Goal: Information Seeking & Learning: Understand process/instructions

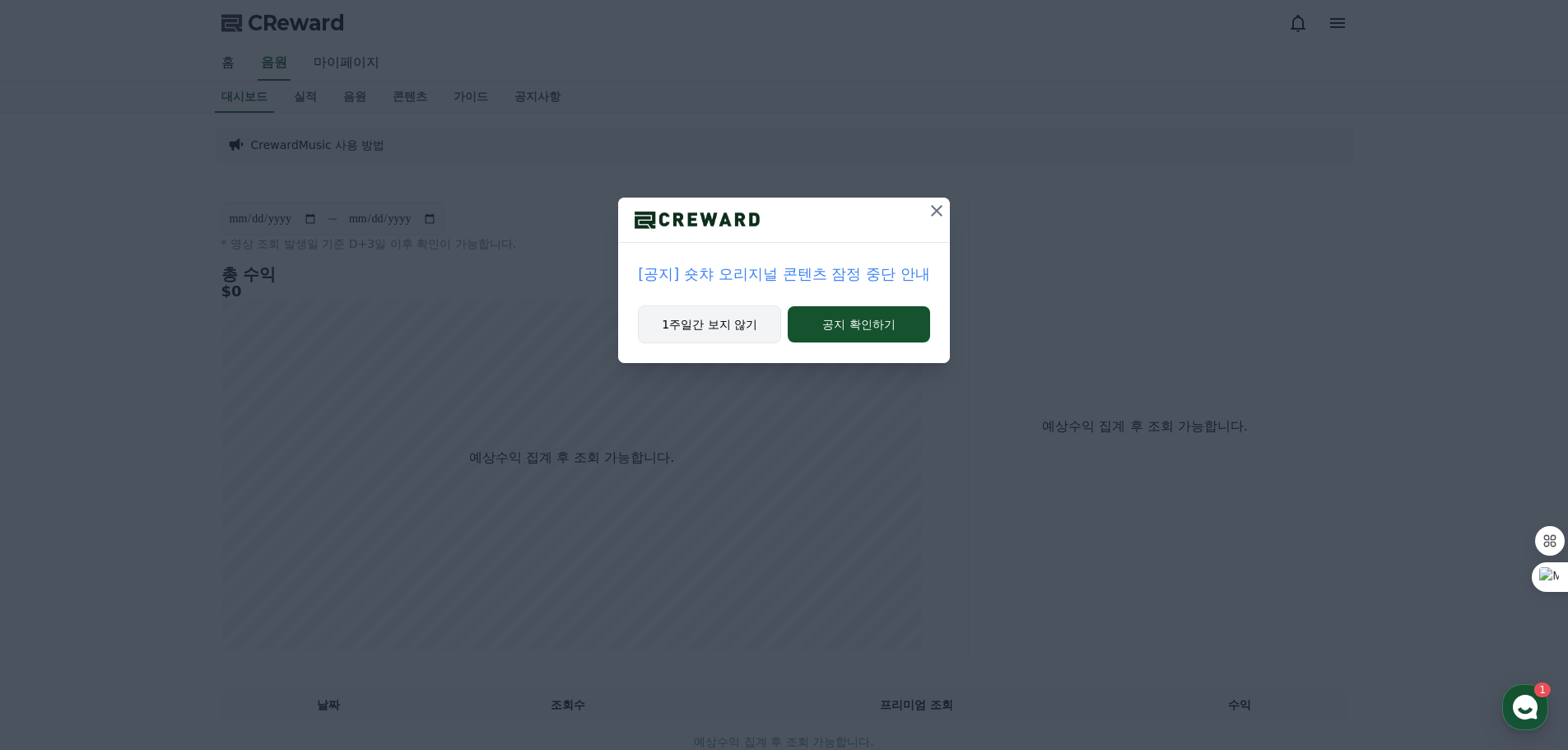
click at [730, 331] on button "1주일간 보지 않기" at bounding box center [709, 324] width 144 height 38
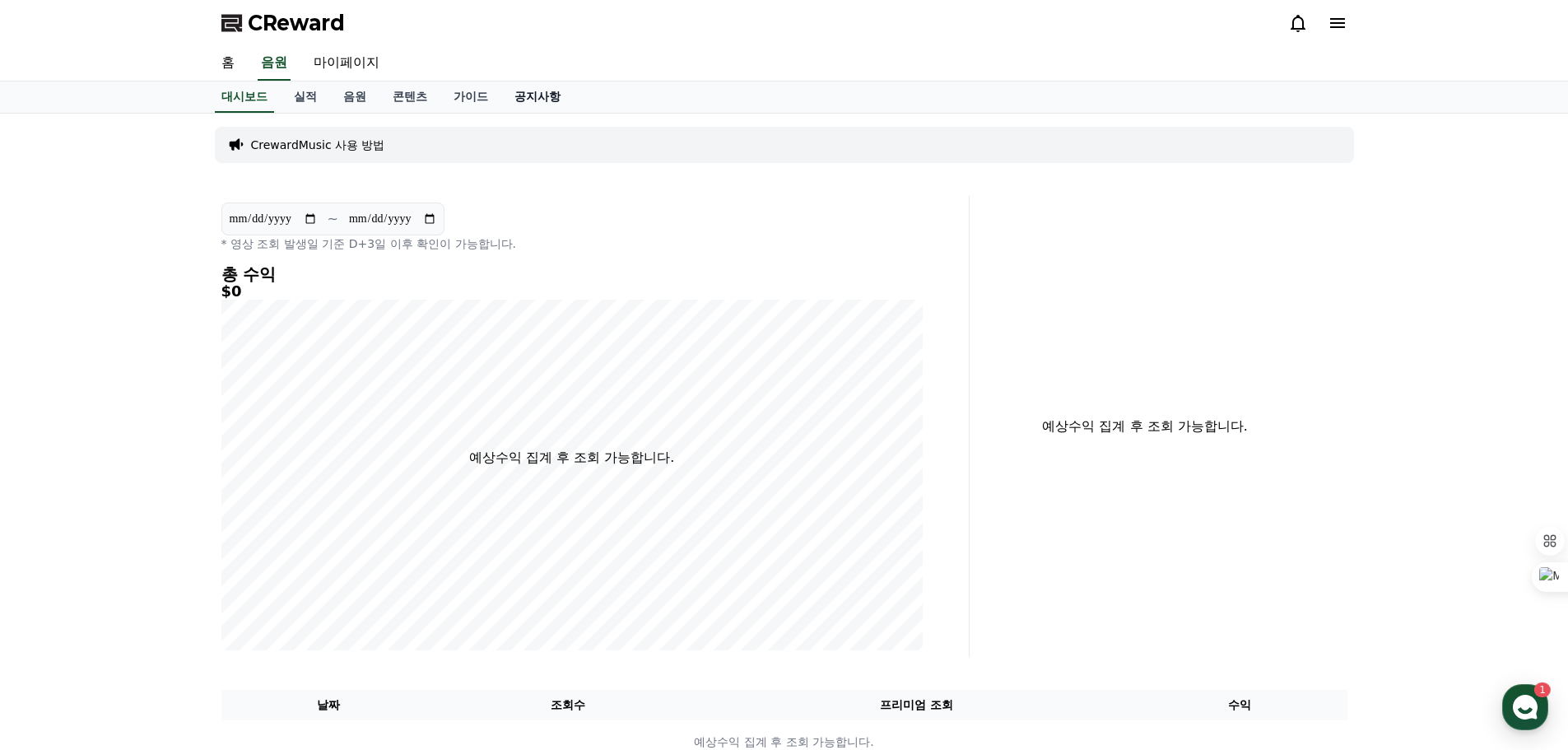
click at [540, 100] on link "공지사항" at bounding box center [537, 97] width 72 height 32
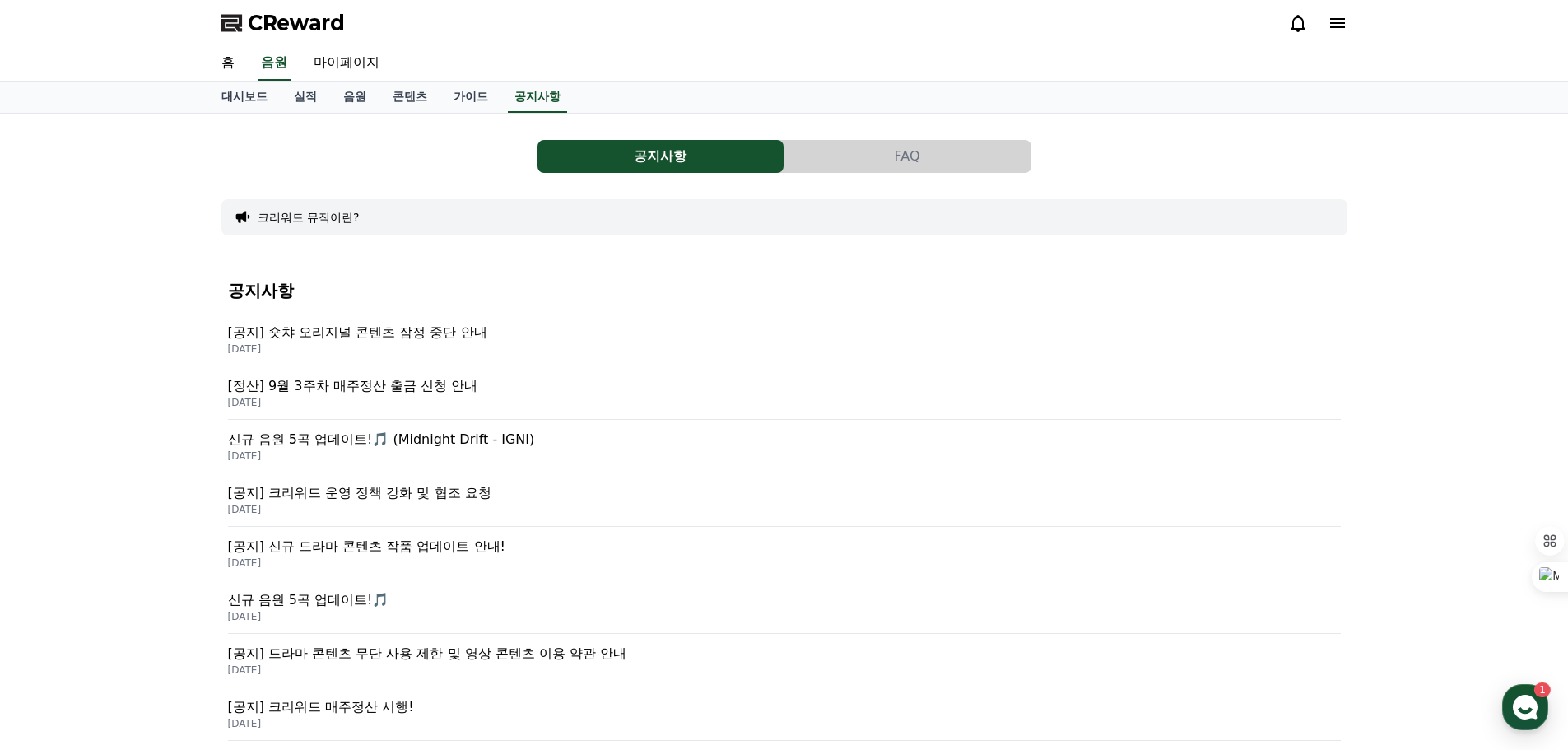
click at [387, 342] on p "[공지] 숏챠 오리지널 콘텐츠 잠정 중단 안내" at bounding box center [784, 333] width 1113 height 20
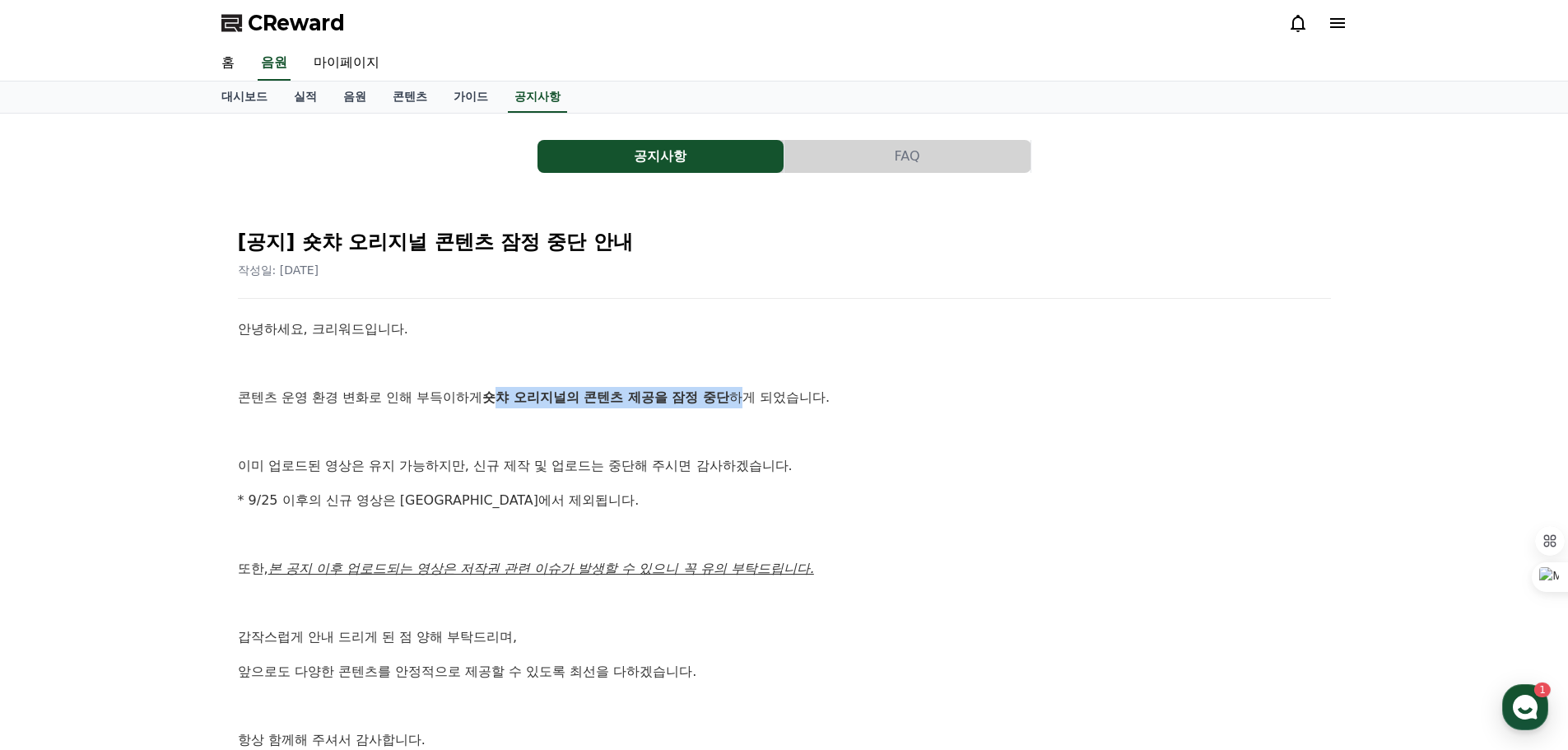
drag, startPoint x: 529, startPoint y: 392, endPoint x: 754, endPoint y: 384, distance: 225.1
click at [754, 384] on div "안녕하세요, 크리워드입니다. 콘텐츠 운영 환경 변화로 인해 부득이하게 숏챠 오리지널의 콘텐츠 제공을 잠정 중단 하게 되었습니다. 이미 업로드된…" at bounding box center [784, 552] width 1094 height 466
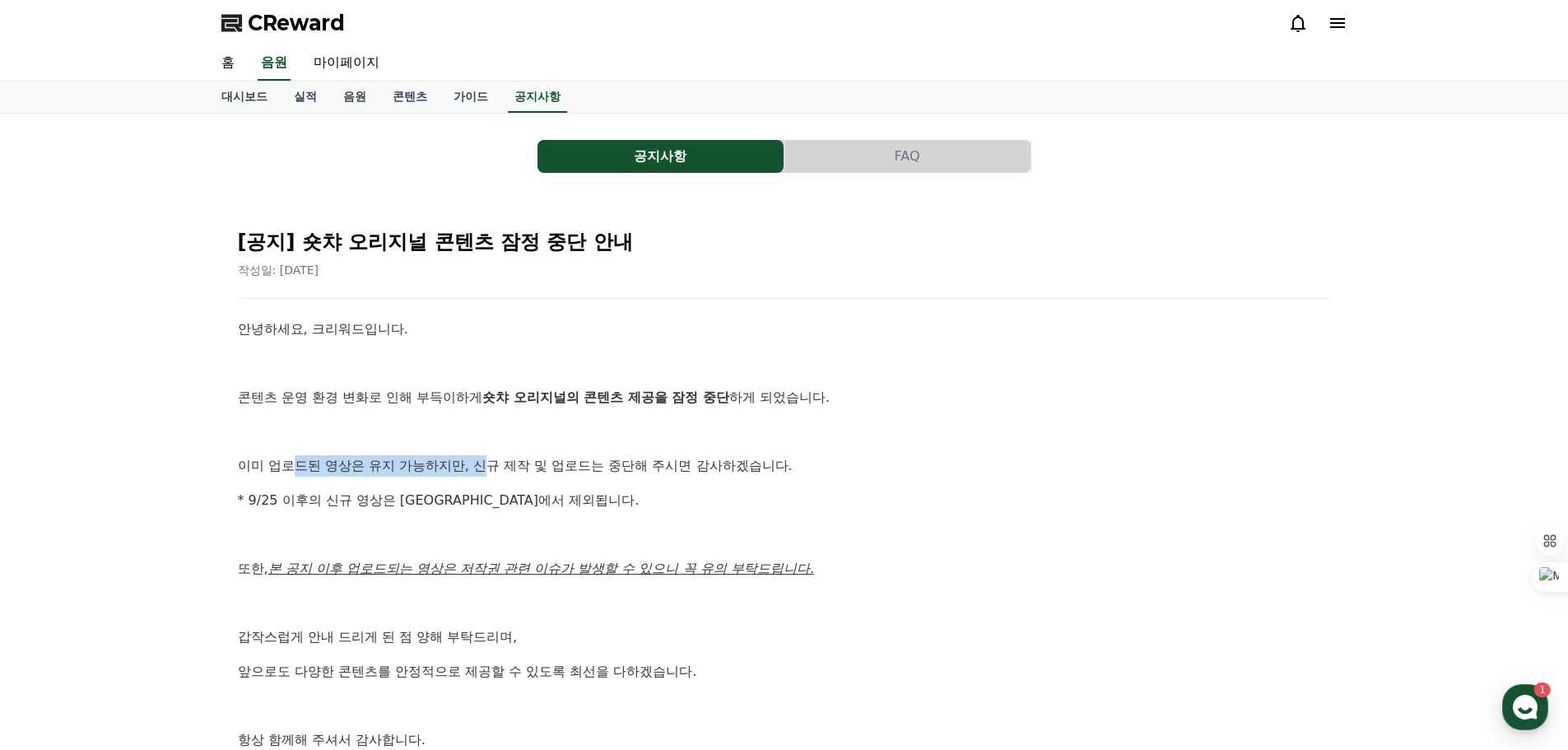
drag, startPoint x: 289, startPoint y: 474, endPoint x: 484, endPoint y: 476, distance: 195.0
click at [484, 476] on p "이미 업로드된 영상은 유지 가능하지만, 신규 제작 및 업로드는 중단해 주시면 감사하겠습니다." at bounding box center [784, 467] width 1094 height 22
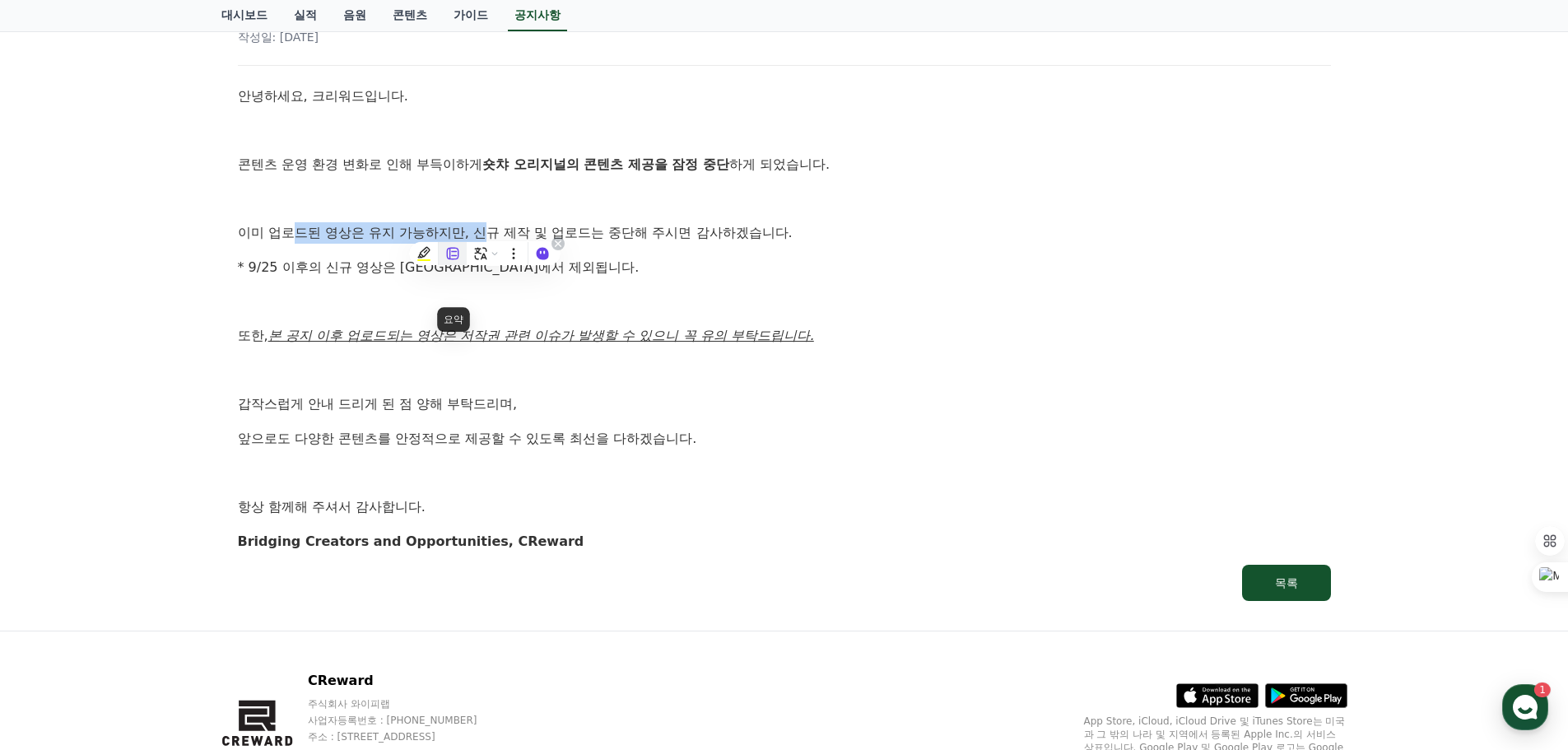
scroll to position [247, 0]
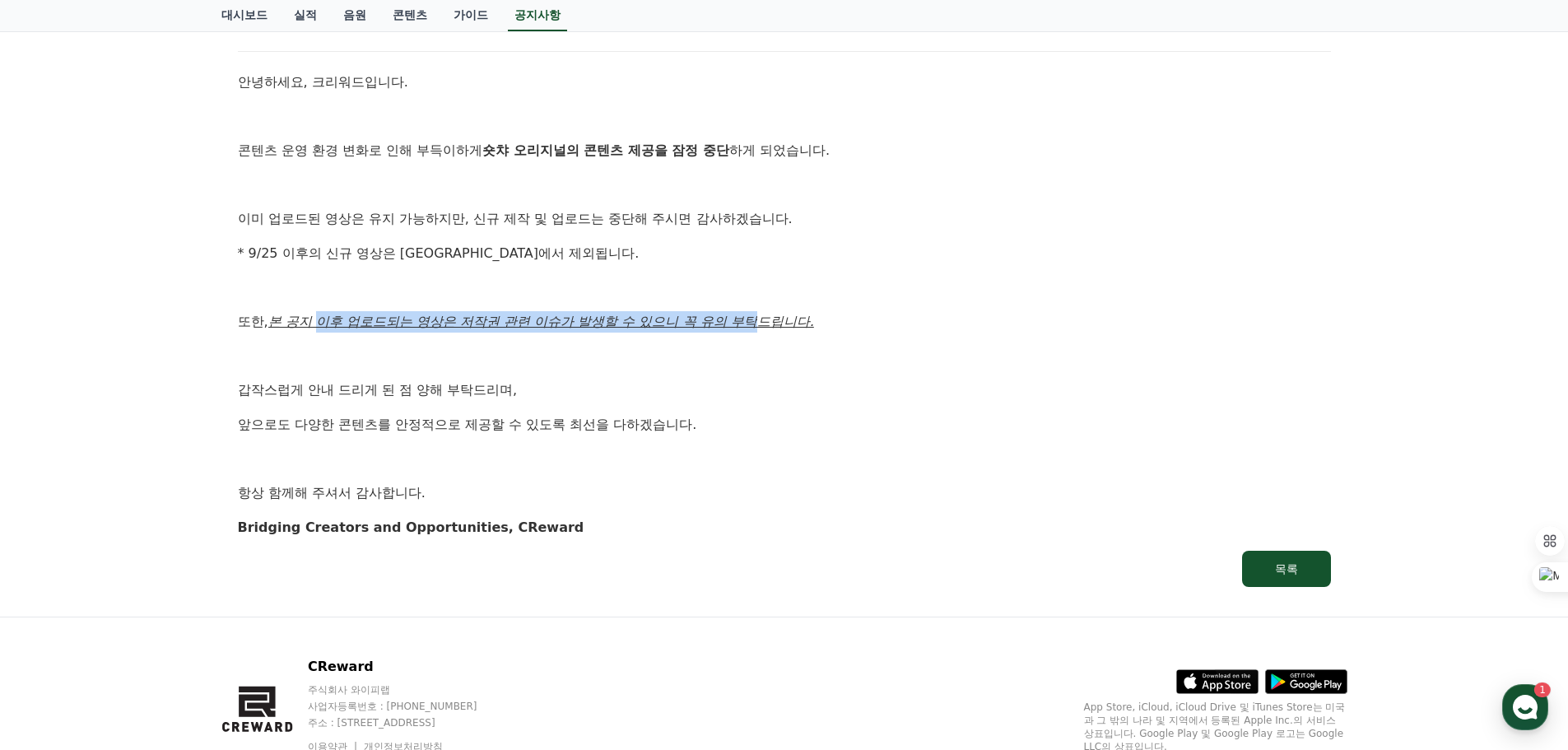
drag, startPoint x: 433, startPoint y: 320, endPoint x: 765, endPoint y: 326, distance: 332.1
click at [765, 326] on u "본 공지 이후 업로드되는 영상은 저작권 관련 이슈가 발생할 수 있으니 꼭 유의 부탁드립니다." at bounding box center [541, 322] width 546 height 16
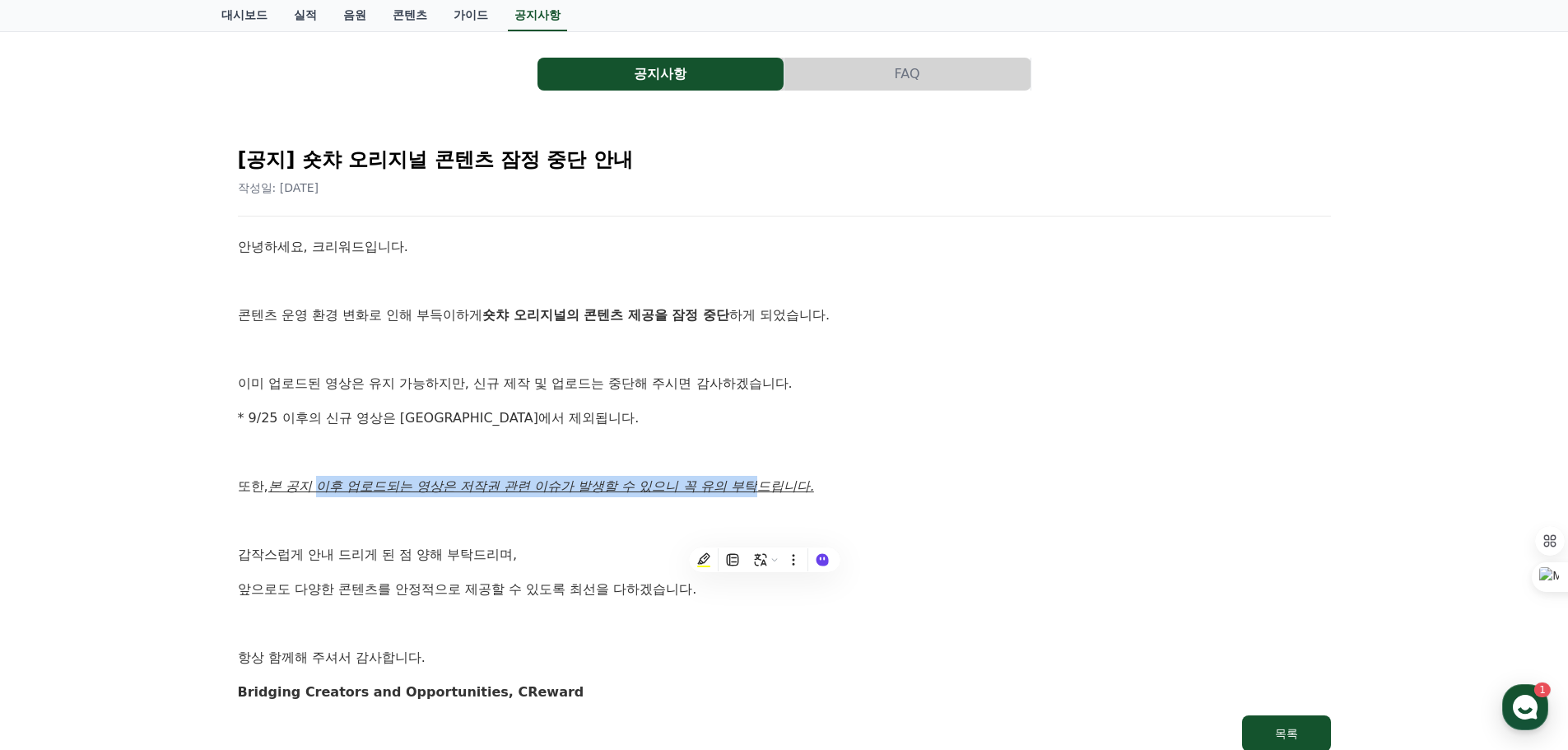
scroll to position [0, 0]
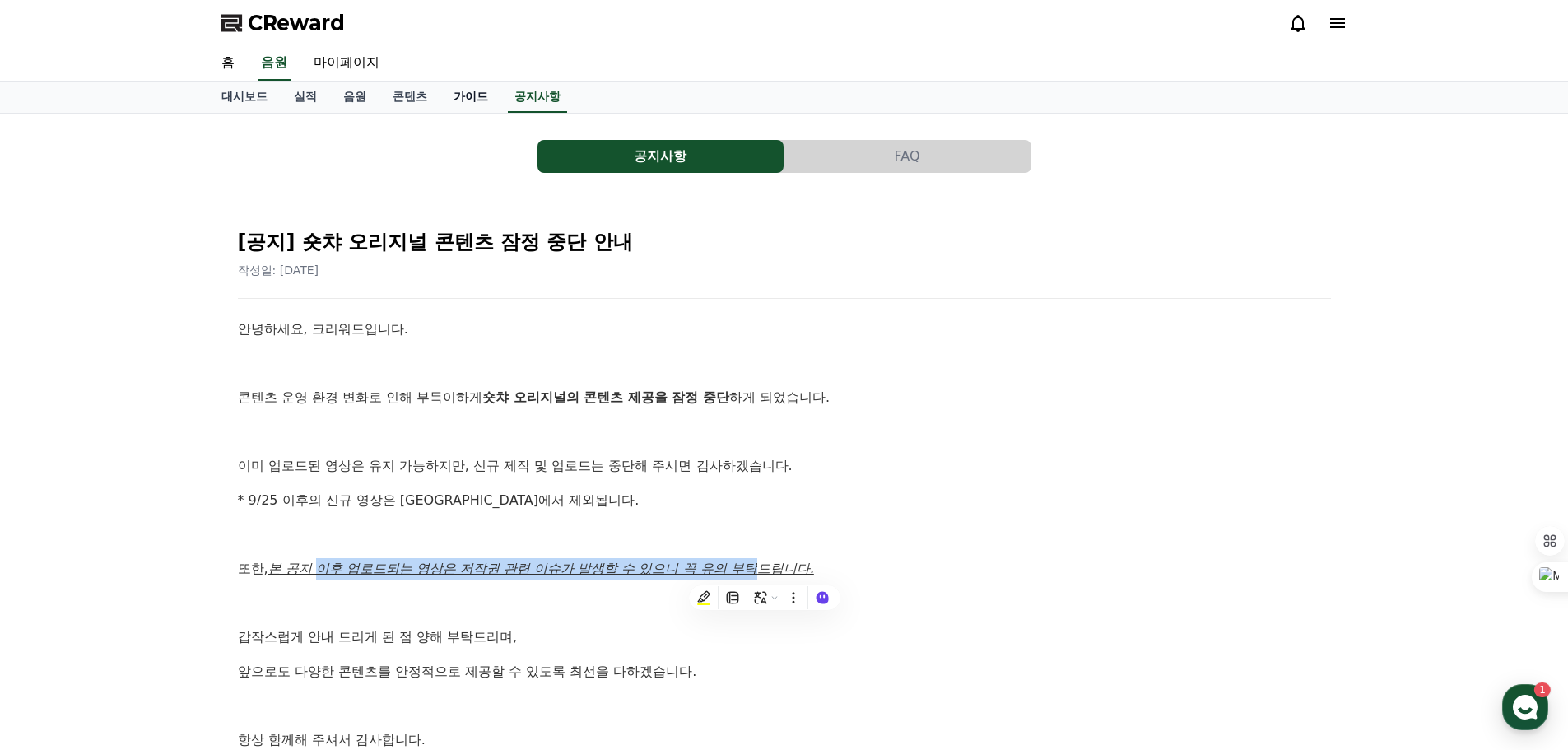
click at [465, 99] on link "가이드" at bounding box center [470, 97] width 60 height 32
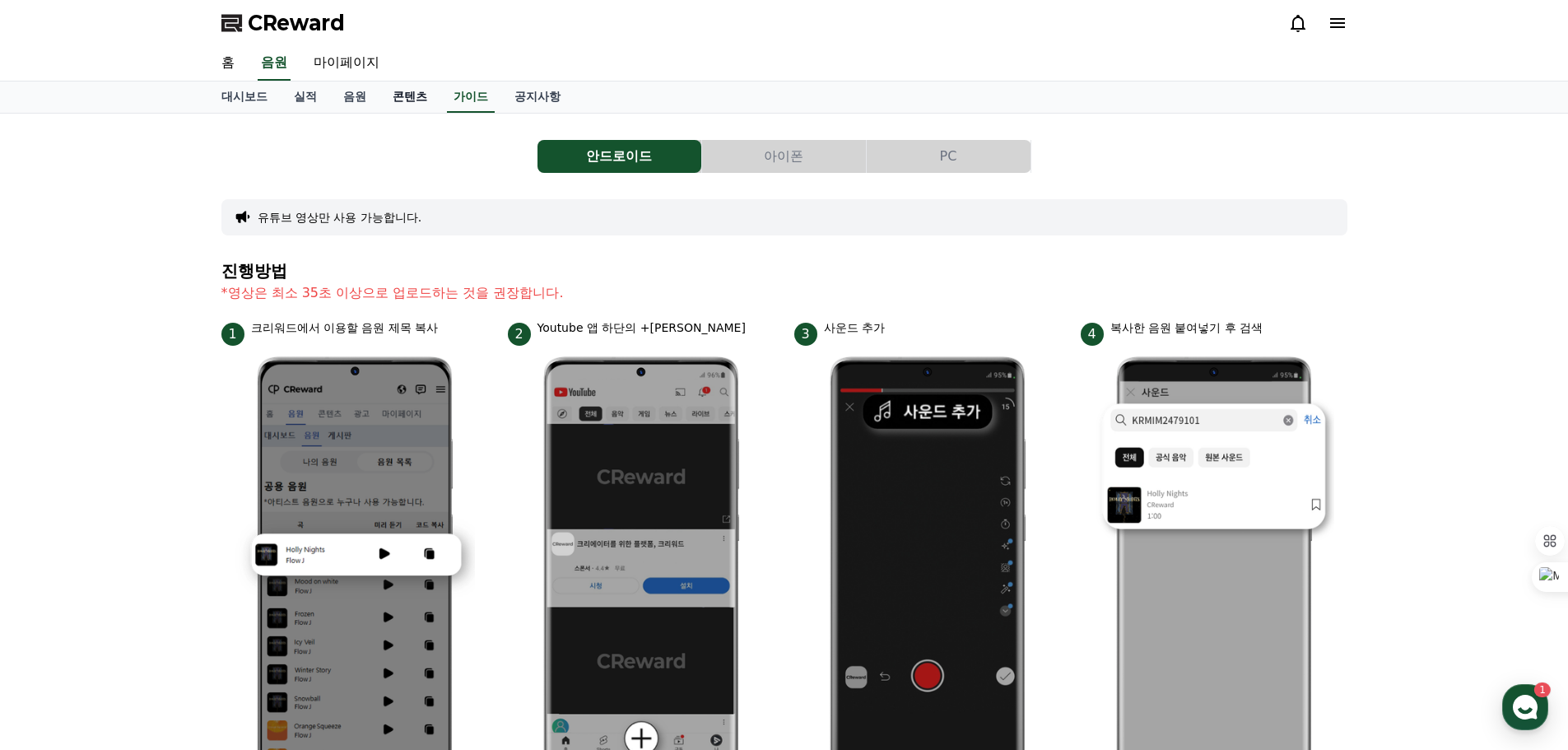
click at [406, 96] on link "콘텐츠" at bounding box center [409, 97] width 60 height 32
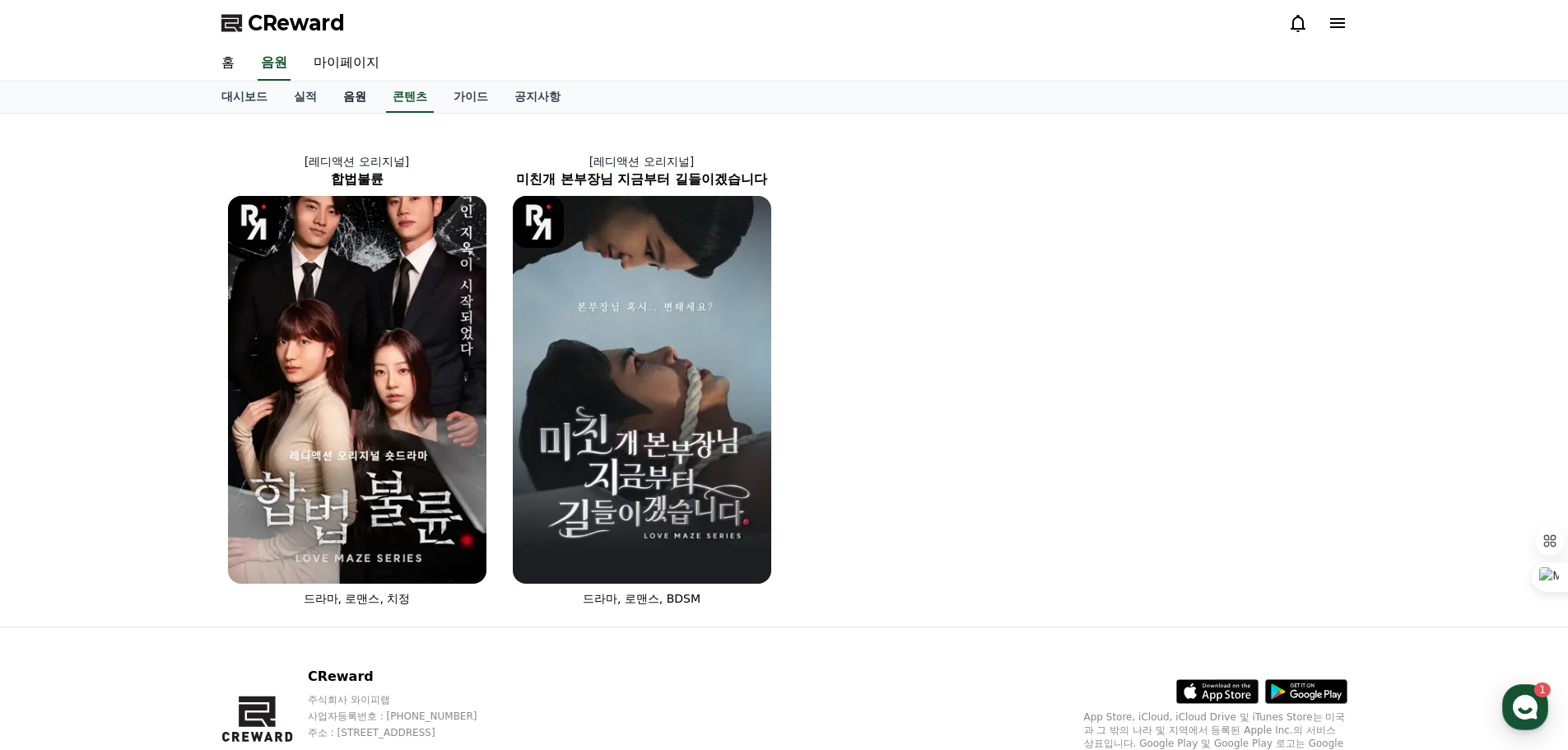
click at [346, 92] on link "음원" at bounding box center [355, 97] width 50 height 32
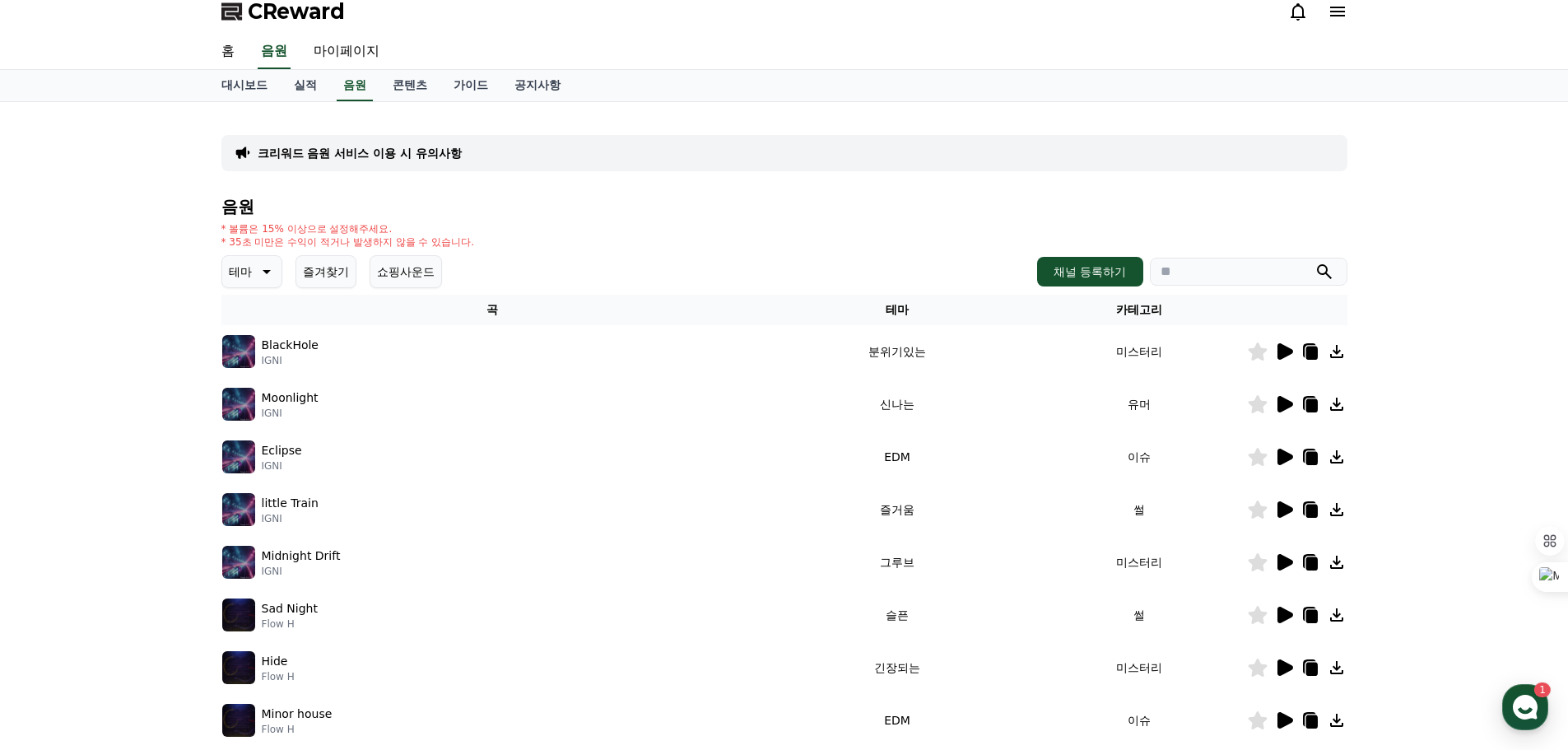
scroll to position [247, 0]
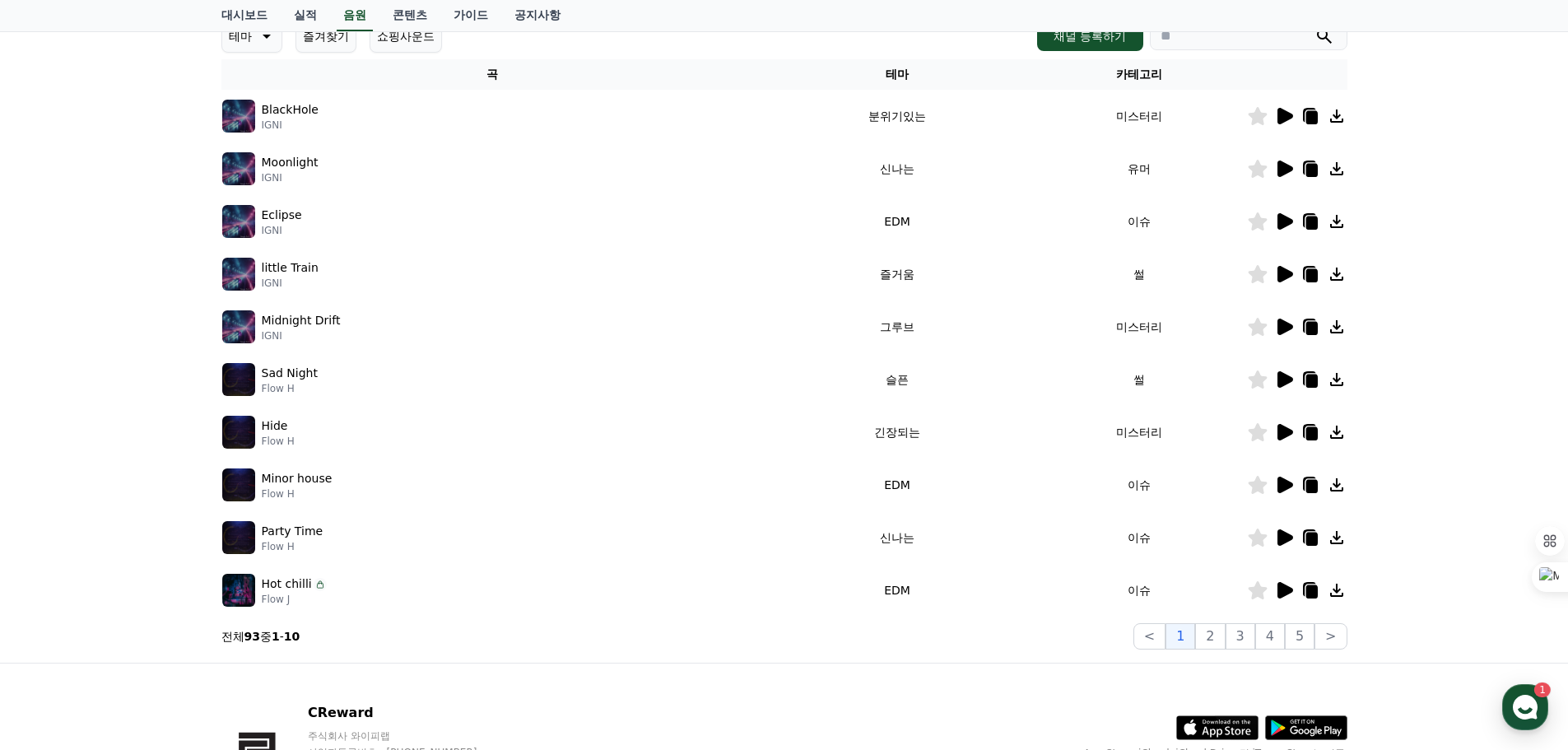
click at [1288, 115] on icon at bounding box center [1286, 116] width 16 height 17
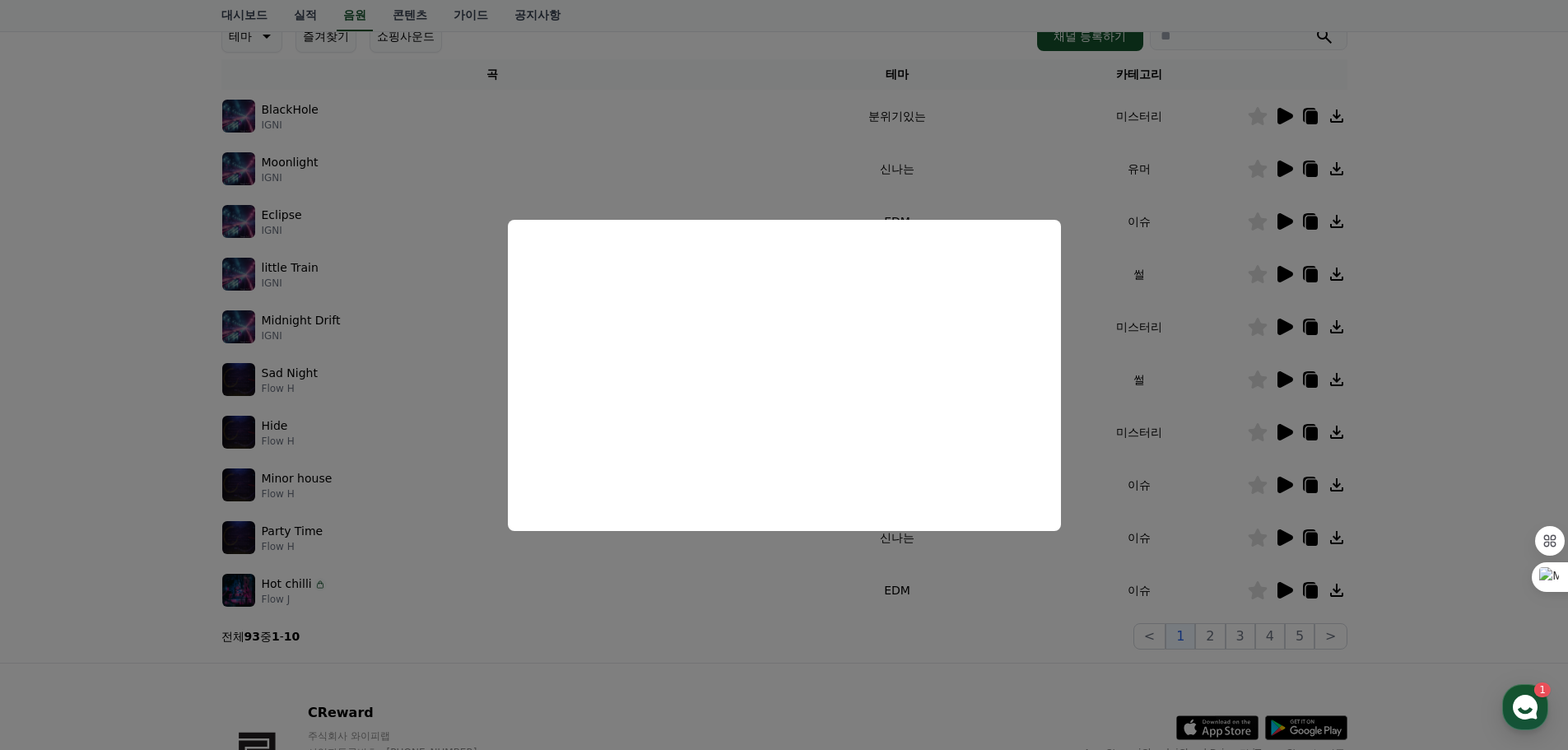
drag, startPoint x: 820, startPoint y: 616, endPoint x: 855, endPoint y: 604, distance: 37.0
click at [822, 616] on button "close modal" at bounding box center [784, 375] width 1568 height 750
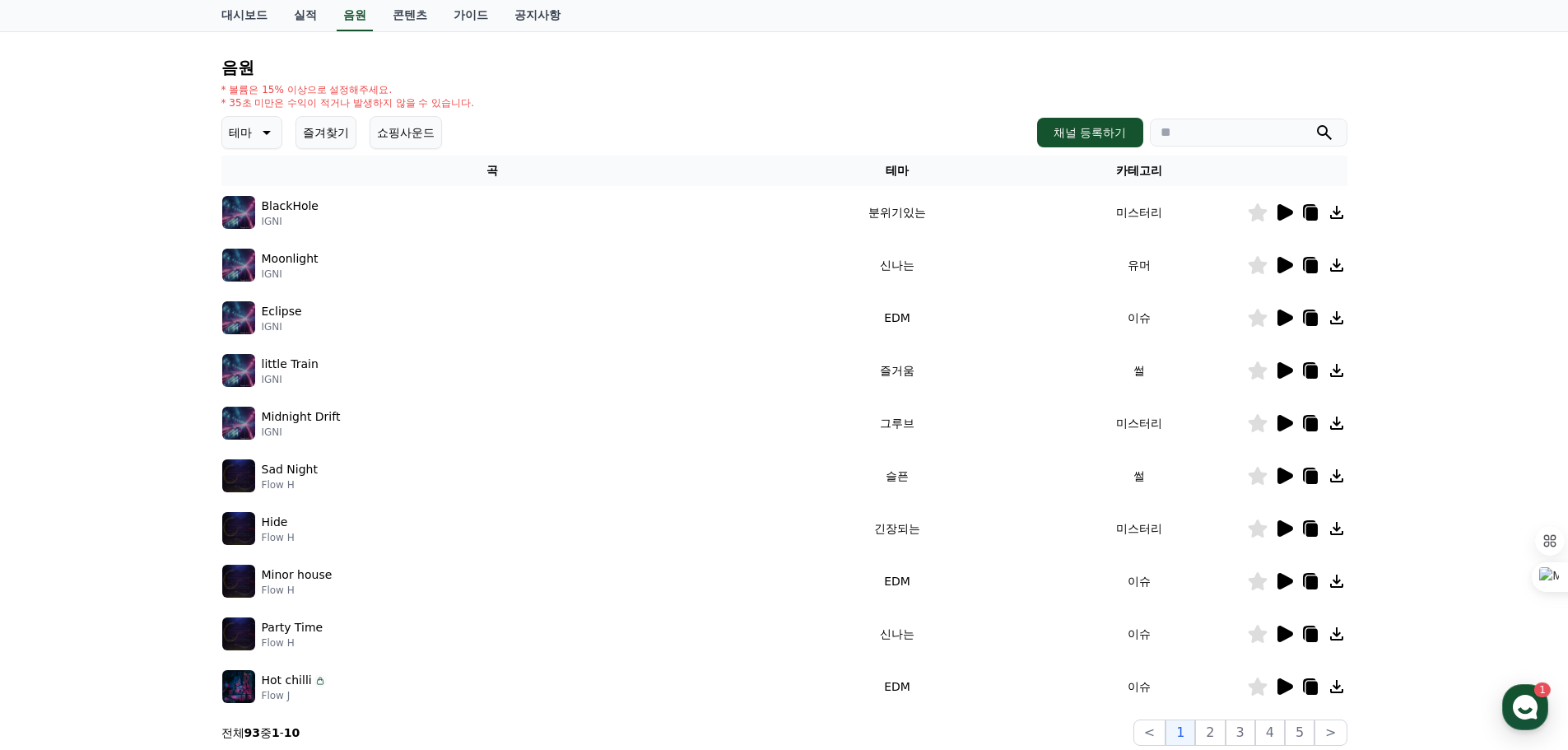
scroll to position [0, 0]
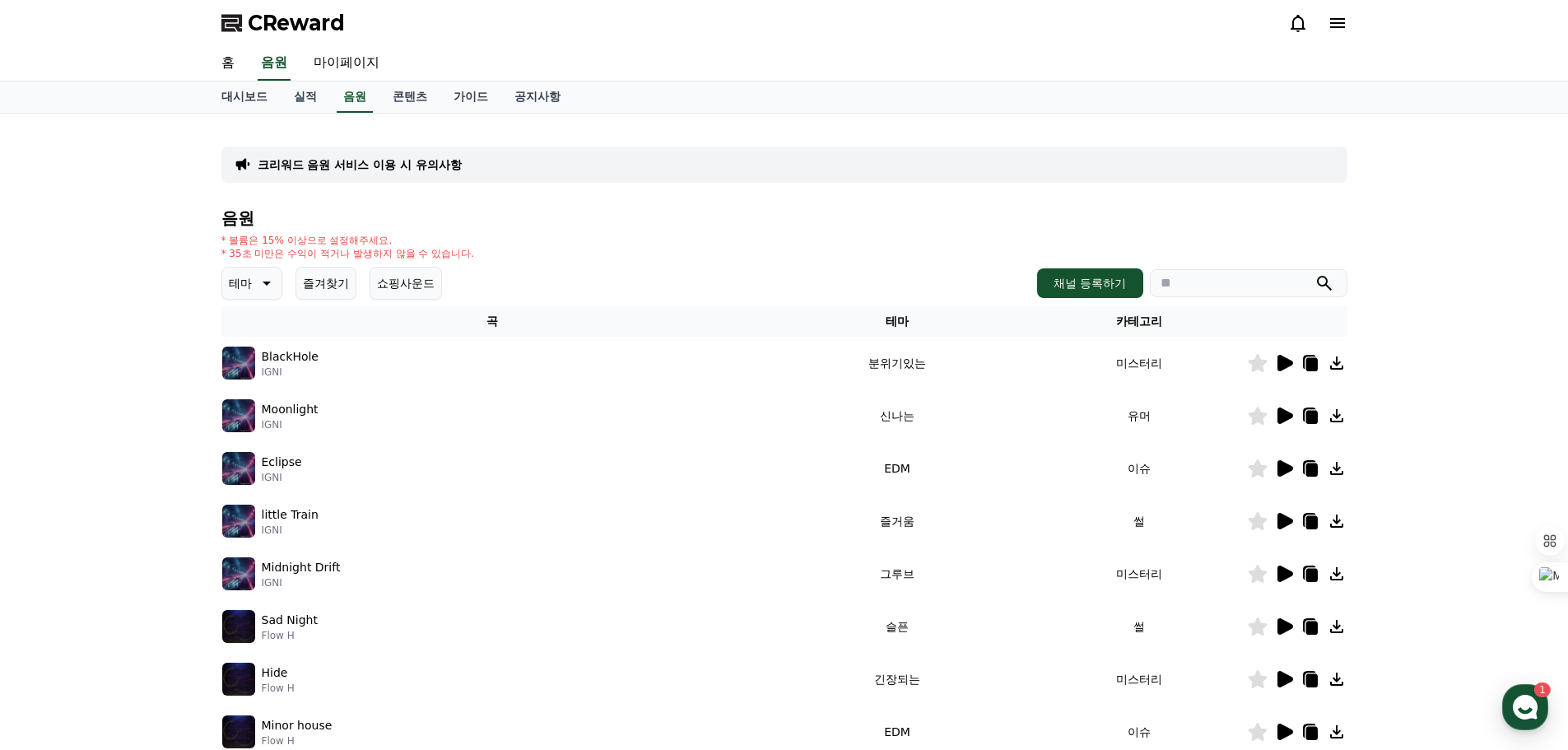
drag, startPoint x: 402, startPoint y: 253, endPoint x: 208, endPoint y: 251, distance: 194.0
click at [209, 252] on div "크리워드 음원 서비스 이용 시 유의사항 음원 * 볼륨은 15% 이상으로 설정해주세요. * 35초 미만은 수익이 적거나 발생하지 않을 수 있습니…" at bounding box center [784, 512] width 1152 height 797
click at [471, 104] on link "가이드" at bounding box center [470, 97] width 60 height 32
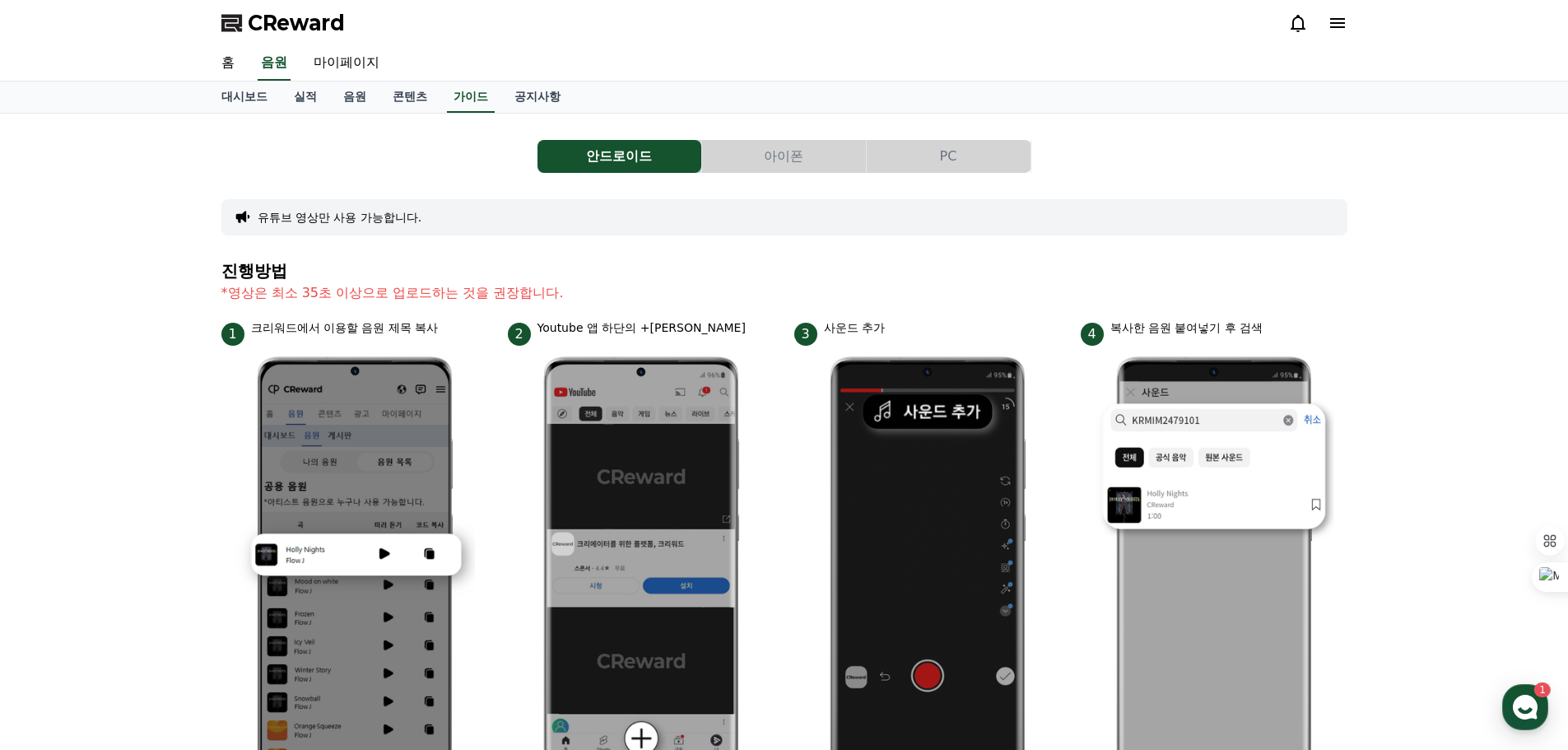
drag, startPoint x: 314, startPoint y: 290, endPoint x: 507, endPoint y: 283, distance: 193.1
click at [507, 283] on p "*영상은 최소 35초 이상으로 업로드하는 것을 권장합니다." at bounding box center [784, 293] width 1126 height 20
click at [606, 285] on p "*영상은 최소 35초 이상으로 업로드하는 것을 권장합니다." at bounding box center [784, 293] width 1126 height 20
click at [958, 163] on button "PC" at bounding box center [948, 156] width 163 height 33
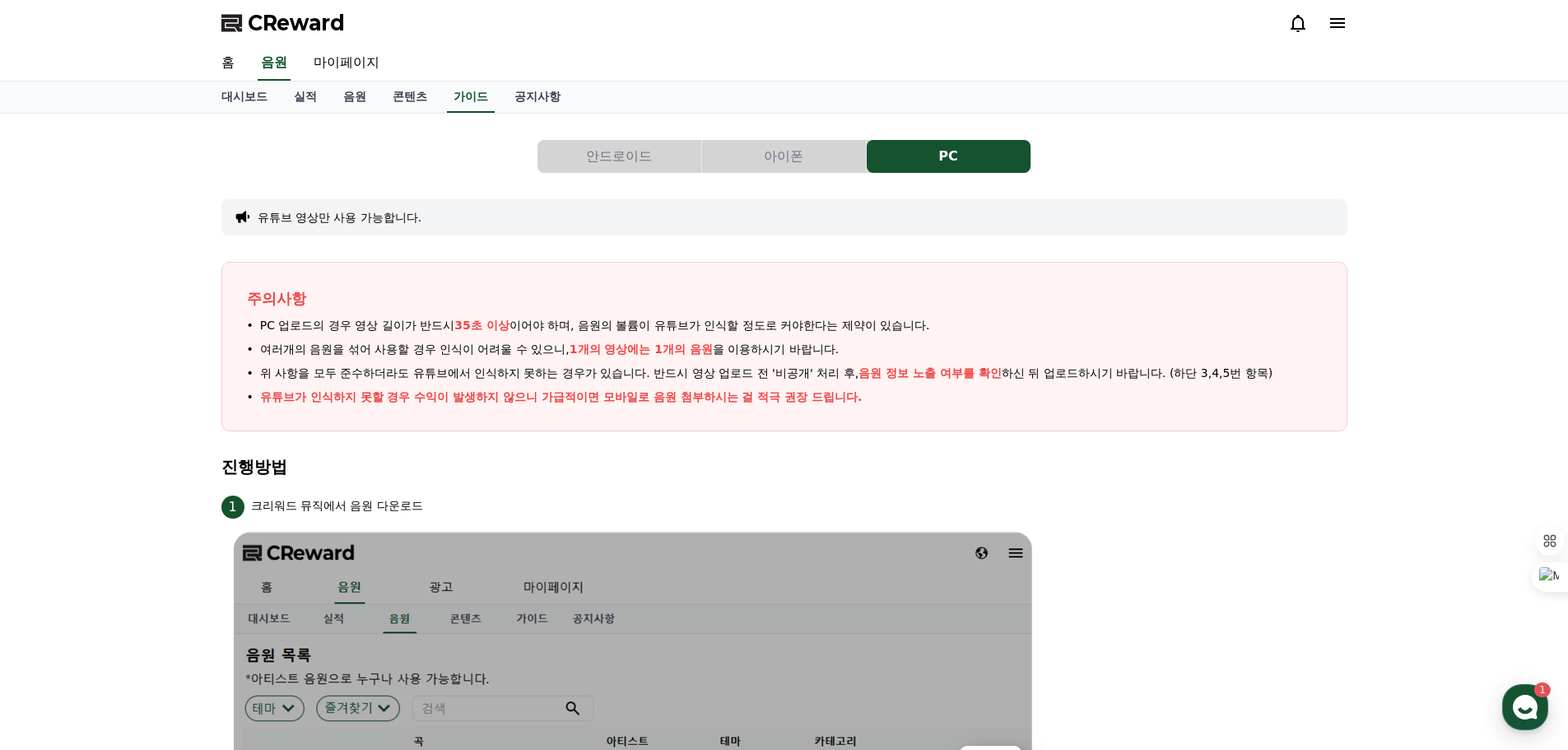
drag, startPoint x: 359, startPoint y: 333, endPoint x: 573, endPoint y: 330, distance: 214.0
click at [573, 330] on span "PC 업로드의 경우 영상 길이가 반드시 35초 이상 이어야 하며, 음원의 볼륨이 유튜브가 인식할 정도로 커야한다는 제약이 있습니다." at bounding box center [595, 325] width 670 height 17
click at [621, 154] on button "안드로이드" at bounding box center [619, 156] width 163 height 33
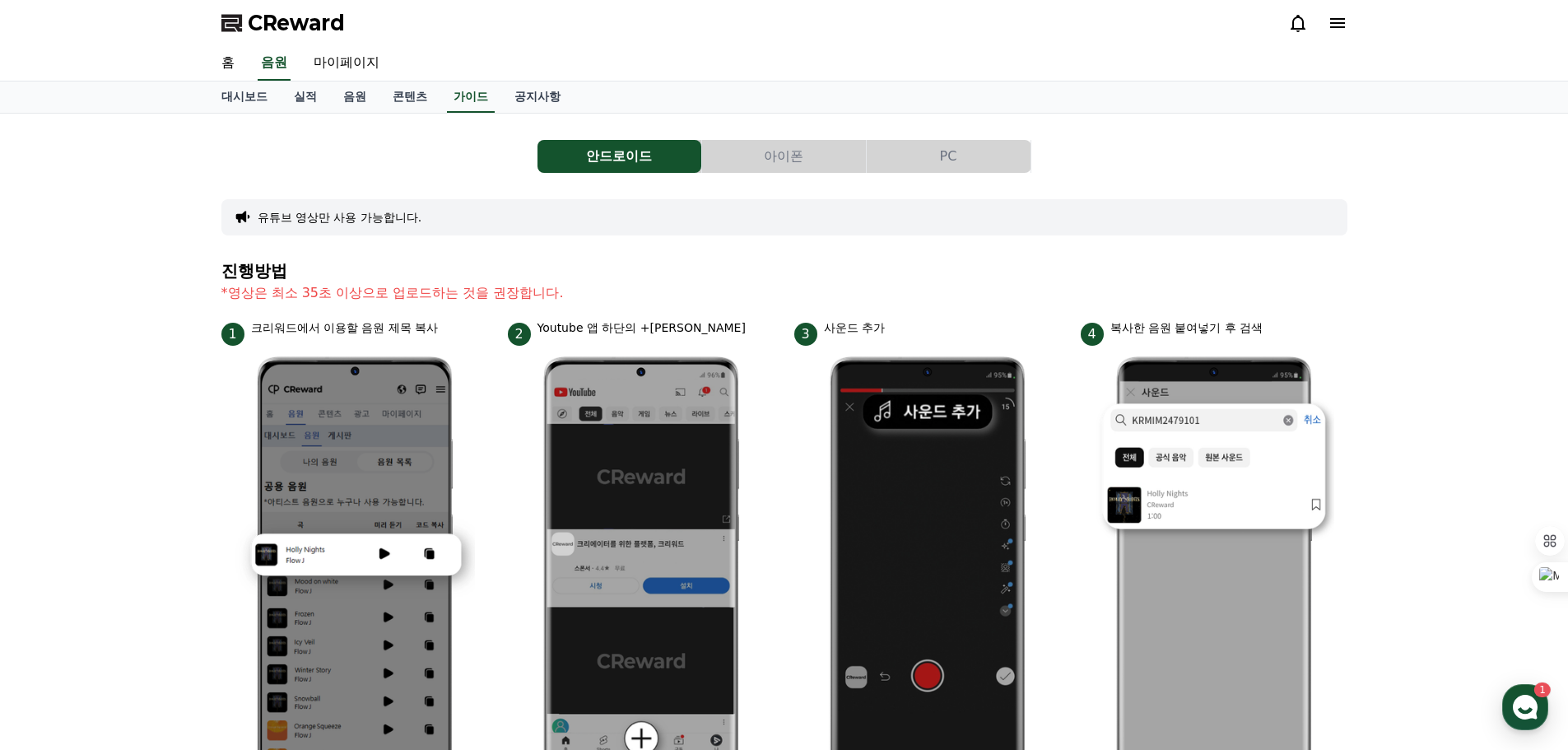
click at [947, 150] on button "PC" at bounding box center [948, 156] width 163 height 33
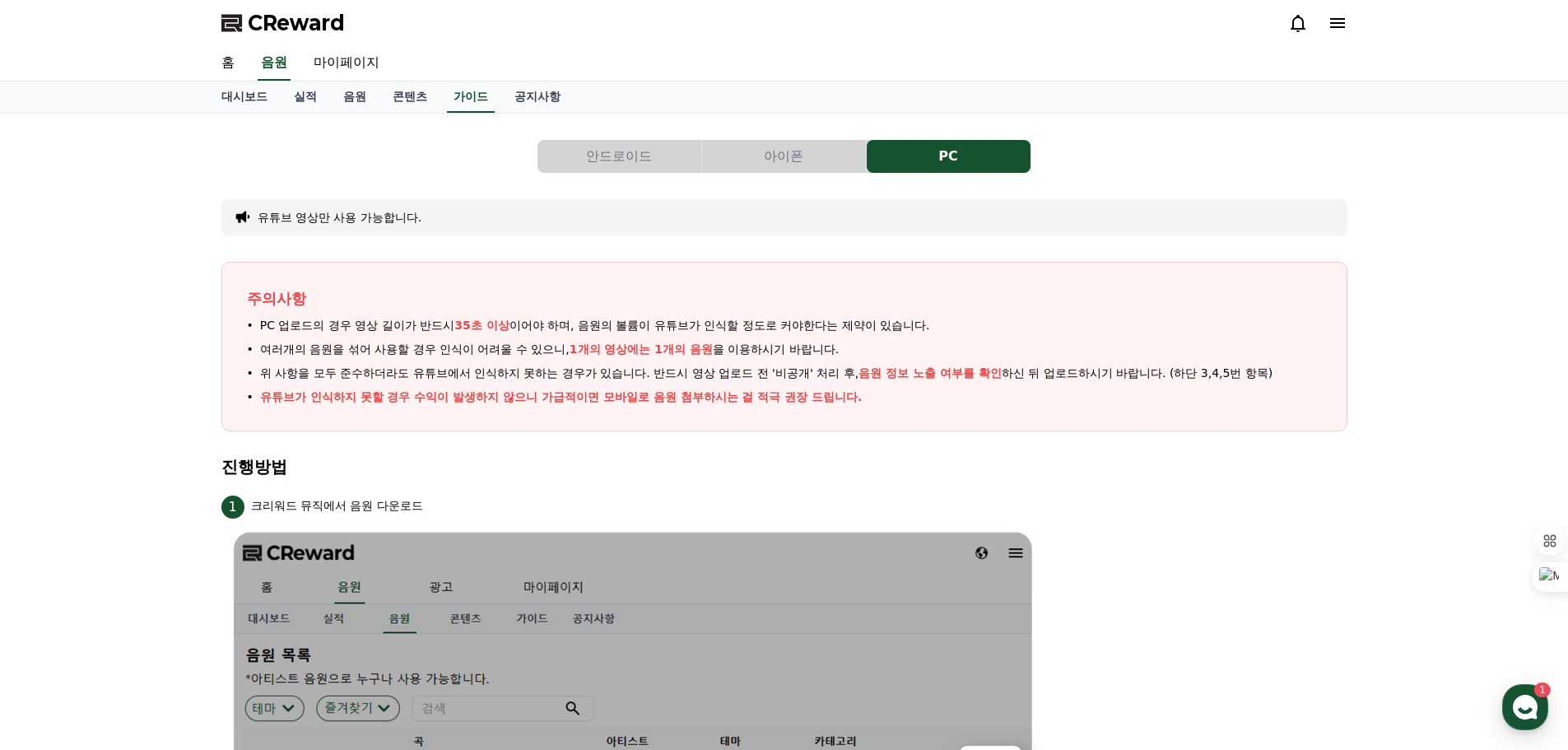
drag, startPoint x: 656, startPoint y: 326, endPoint x: 860, endPoint y: 334, distance: 204.2
click at [860, 334] on span "PC 업로드의 경우 영상 길이가 반드시 35초 이상 이어야 하며, 음원의 볼륨이 유튜브가 인식할 정도로 커야한다는 제약이 있습니다." at bounding box center [595, 325] width 670 height 17
click at [618, 382] on ul "PC 업로드의 경우 영상 길이가 반드시 35초 이상 이어야 하며, 음원의 볼륨이 유튜브가 인식할 정도로 커야한다는 제약이 있습니다. 여러개의 …" at bounding box center [784, 362] width 1075 height 89
drag, startPoint x: 296, startPoint y: 360, endPoint x: 581, endPoint y: 344, distance: 285.4
click at [581, 344] on ul "PC 업로드의 경우 영상 길이가 반드시 35초 이상 이어야 하며, 음원의 볼륨이 유튜브가 인식할 정도로 커야한다는 제약이 있습니다. 여러개의 …" at bounding box center [784, 362] width 1075 height 89
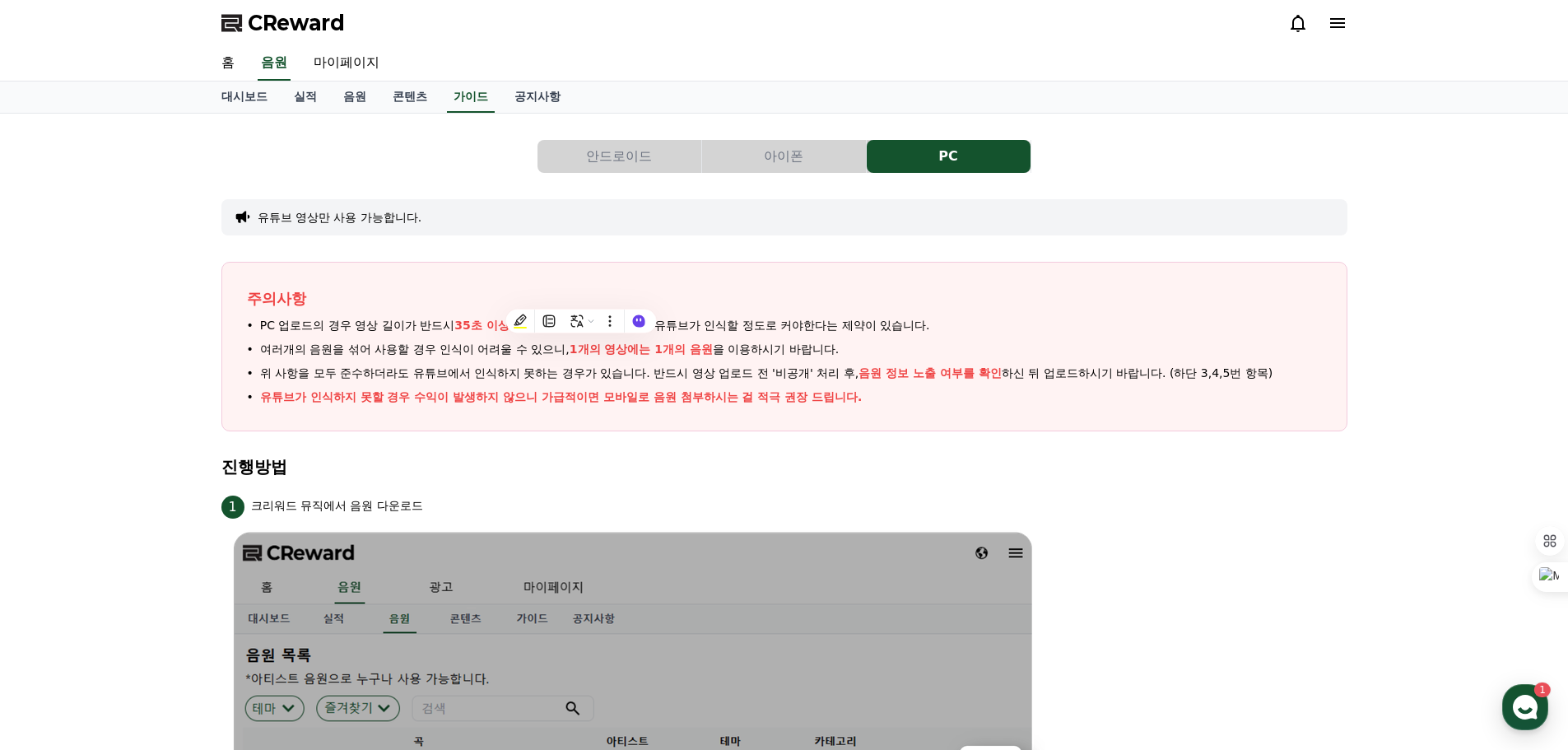
drag, startPoint x: 794, startPoint y: 373, endPoint x: 711, endPoint y: 387, distance: 84.2
click at [794, 373] on span "위 사항을 모두 준수하더라도 유튜브에서 인식하지 못하는 경우가 있습니다. 반드시 영상 업로드 전 '비공개' 처리 후, 음원 정보 노출 여부를 …" at bounding box center [767, 373] width 1013 height 17
drag, startPoint x: 893, startPoint y: 376, endPoint x: 1174, endPoint y: 377, distance: 281.0
click at [1174, 377] on span "위 사항을 모두 준수하더라도 유튜브에서 인식하지 못하는 경우가 있습니다. 반드시 영상 업로드 전 '비공개' 처리 후, 음원 정보 노출 여부를 …" at bounding box center [767, 373] width 1013 height 17
click at [987, 394] on li "유튜브가 인식하지 못할 경우 수익이 발생하지 않으니 가급적이면 모바일로 음원 첨부하시는 걸 적극 권장 드립니다." at bounding box center [784, 396] width 1075 height 17
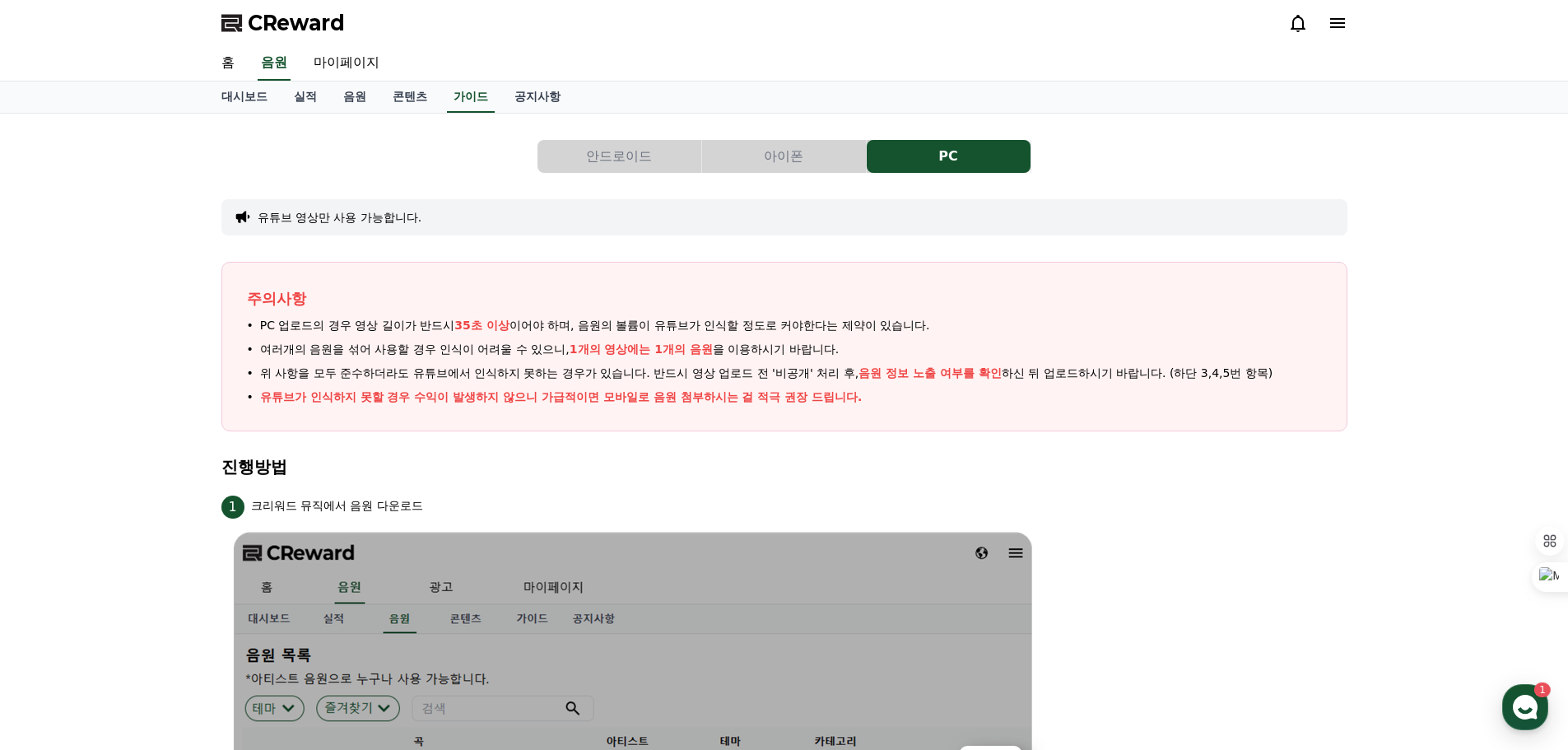
drag, startPoint x: 344, startPoint y: 400, endPoint x: 801, endPoint y: 400, distance: 457.0
click at [801, 400] on p "유튜브가 인식하지 못할 경우 수익이 발생하지 않으니 가급적이면 모바일로 음원 첨부하시는 걸 적극 권장 드립니다." at bounding box center [562, 396] width 602 height 17
click at [529, 107] on link "공지사항" at bounding box center [537, 97] width 72 height 32
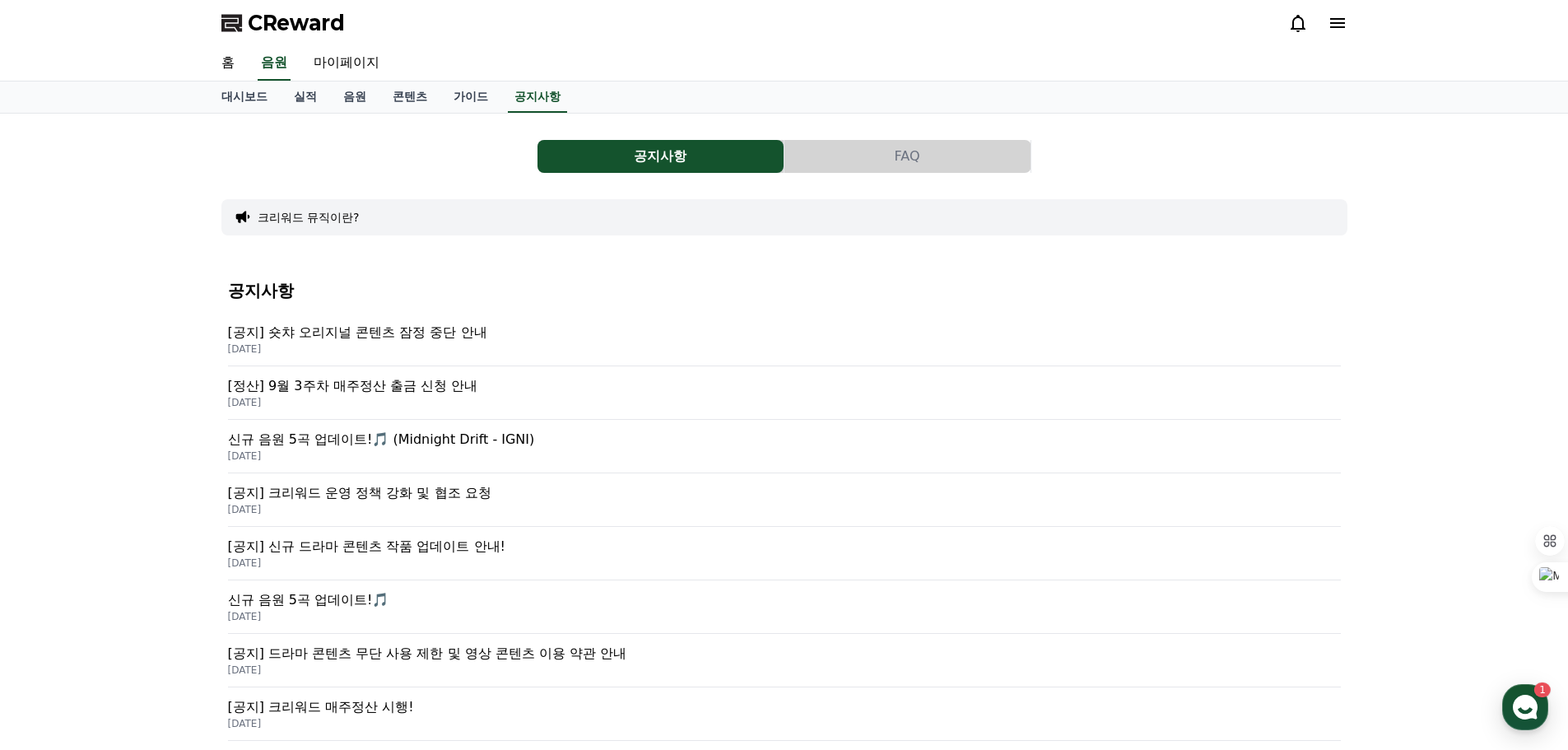
click at [479, 499] on p "[공지] 크리워드 운영 정책 강화 및 협조 요청" at bounding box center [784, 493] width 1113 height 20
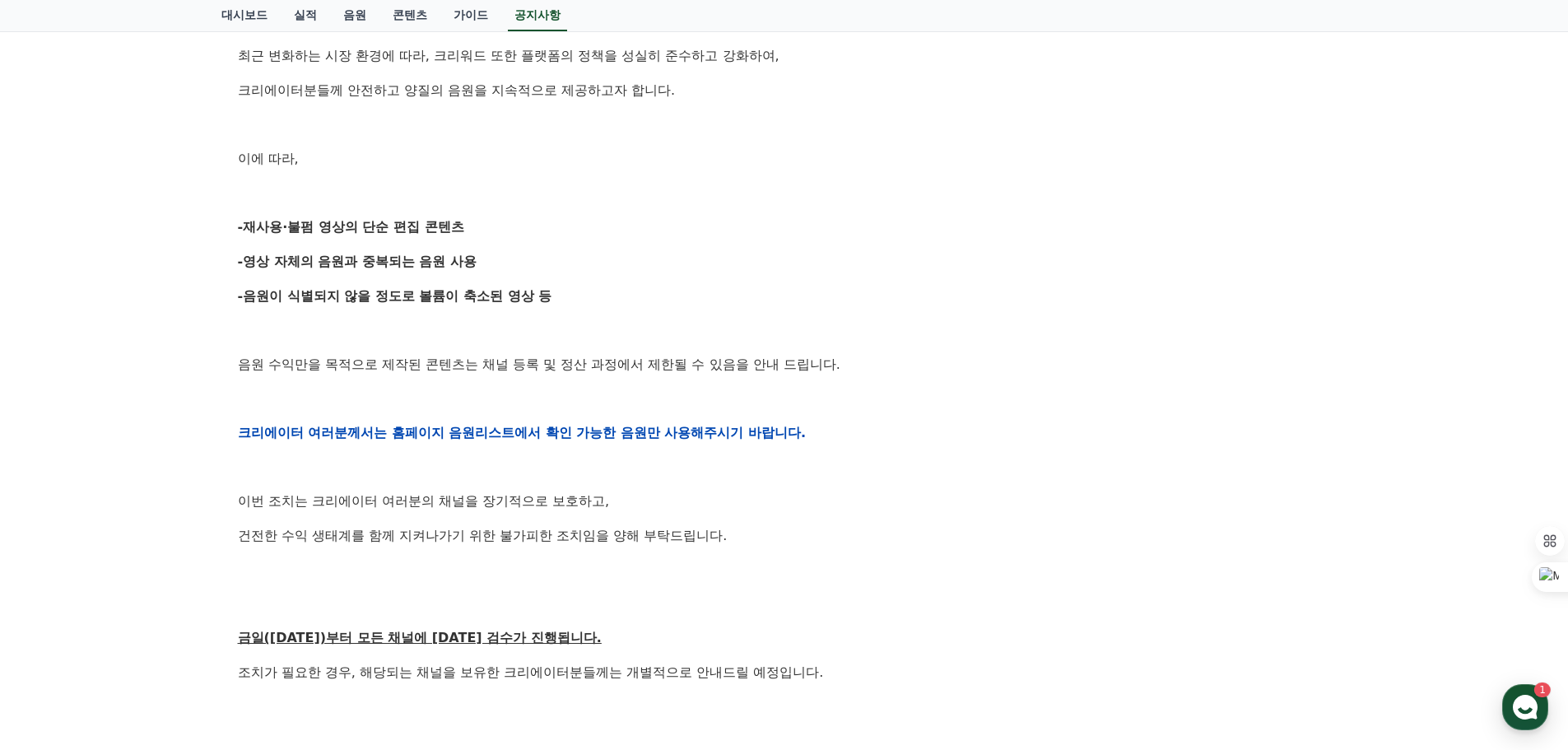
scroll to position [412, 0]
